Goal: Find specific page/section: Find specific page/section

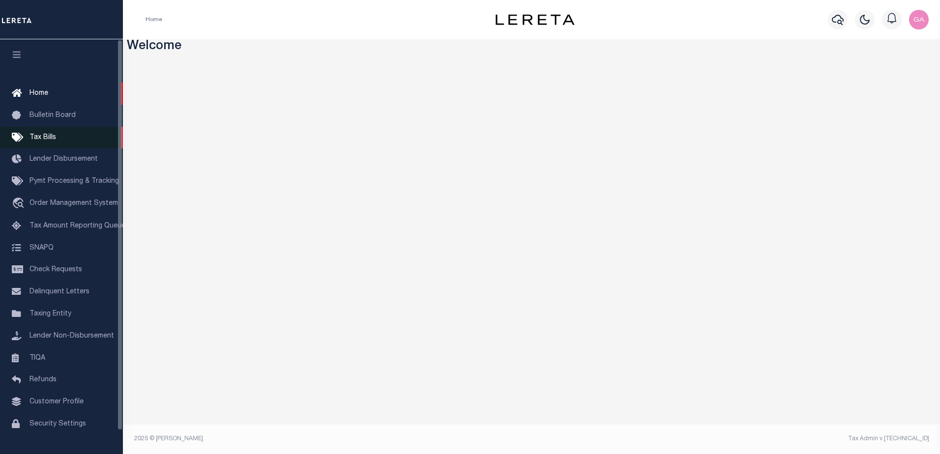
click at [45, 137] on span "Tax Bills" at bounding box center [42, 137] width 27 height 7
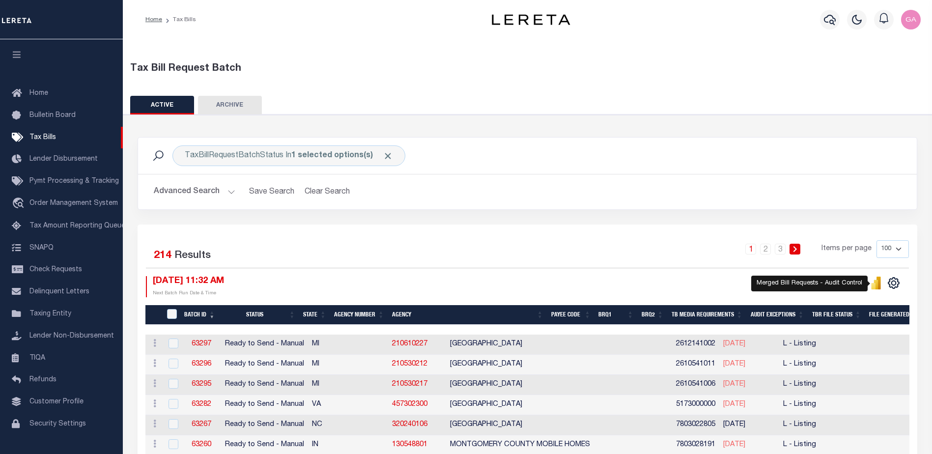
click at [874, 286] on icon "" at bounding box center [873, 286] width 4 height 6
